Goal: Navigation & Orientation: Go to known website

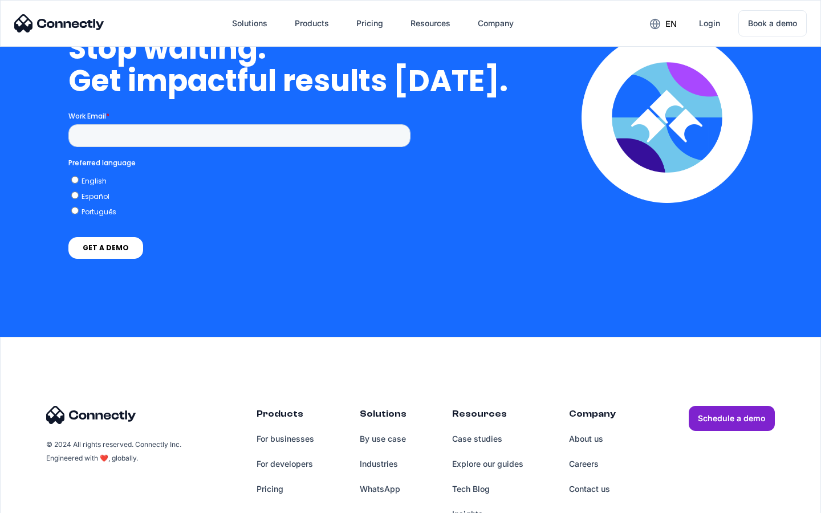
scroll to position [4688, 0]
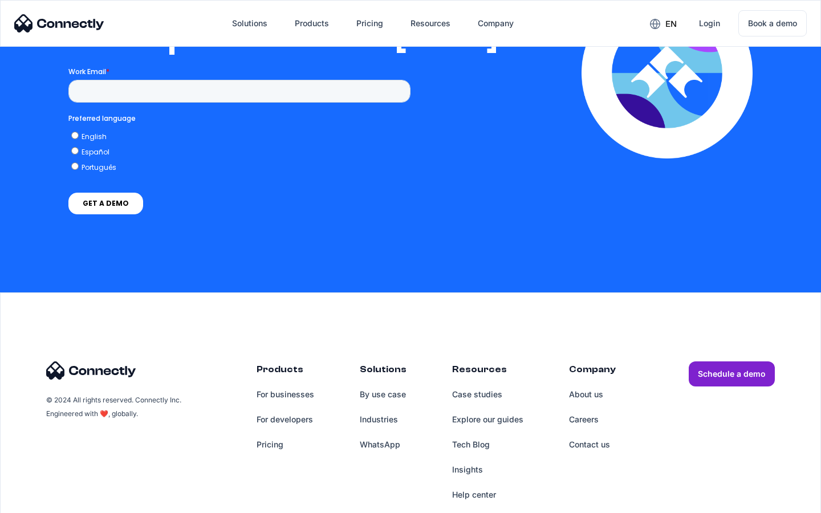
scroll to position [2319, 0]
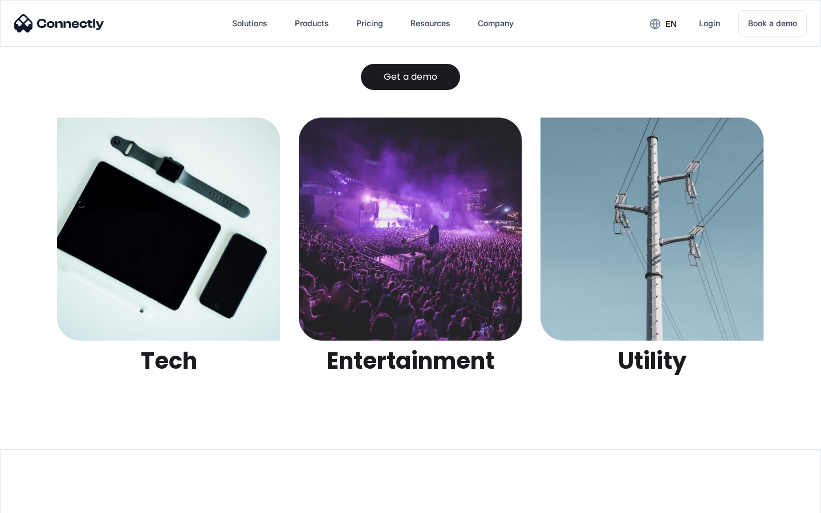
scroll to position [3596, 0]
